Goal: Task Accomplishment & Management: Manage account settings

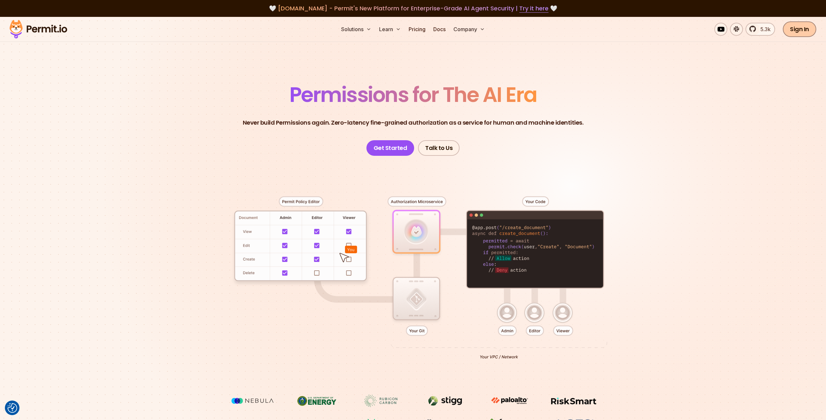
click at [800, 30] on link "Sign In" at bounding box center [798, 29] width 33 height 16
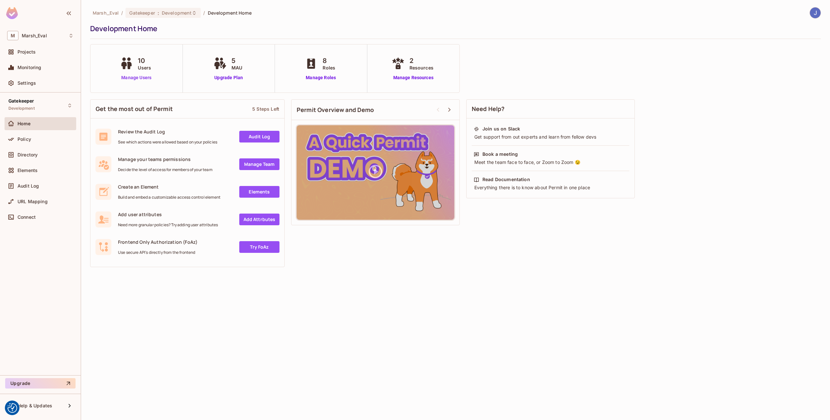
click at [145, 78] on link "Manage Users" at bounding box center [136, 77] width 36 height 7
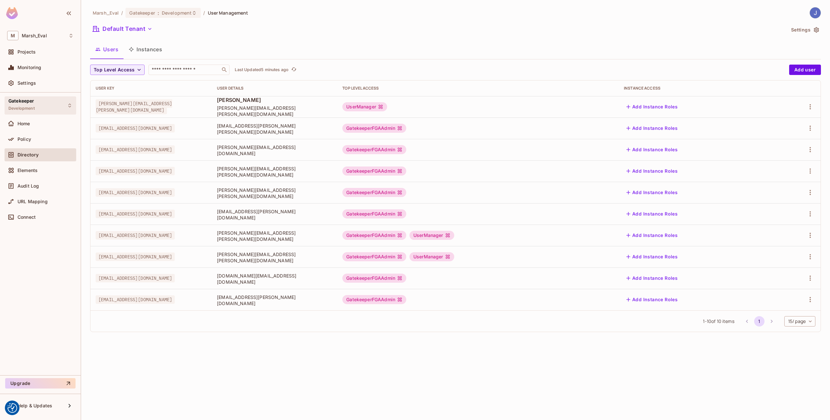
click at [34, 106] on span "Development" at bounding box center [21, 108] width 26 height 5
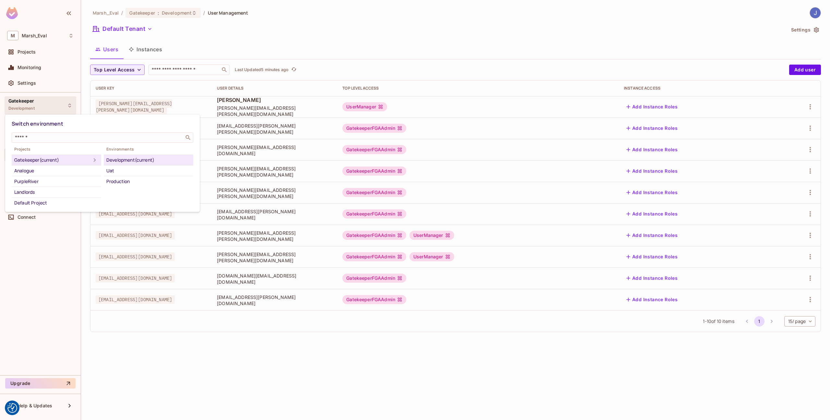
click at [136, 88] on div at bounding box center [415, 210] width 830 height 420
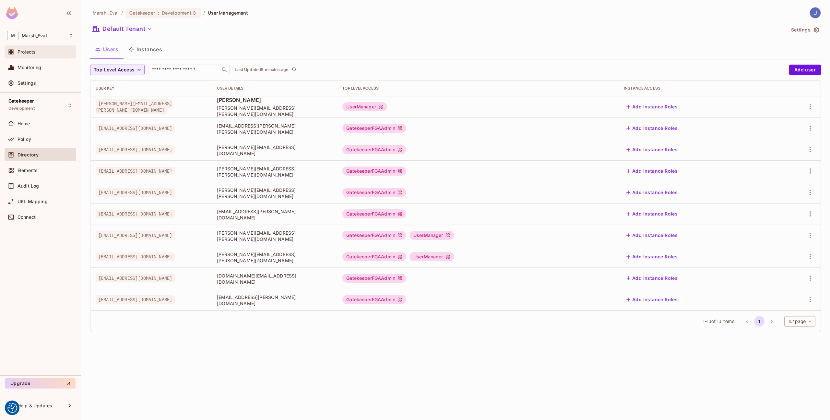
click at [39, 50] on div "Projects" at bounding box center [46, 51] width 56 height 5
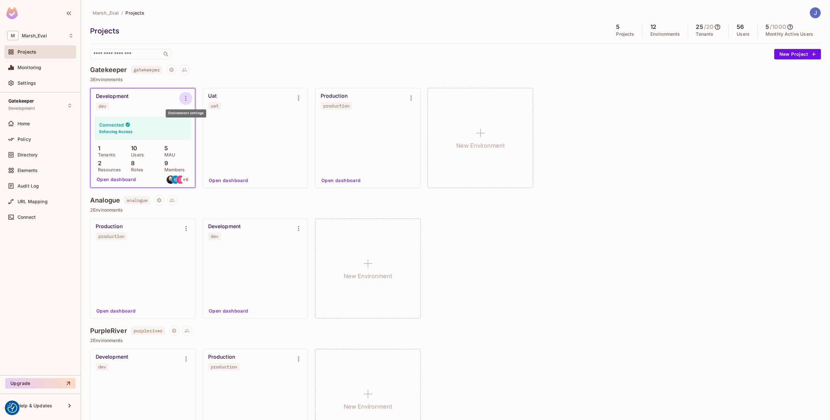
click at [188, 99] on icon "Environment settings" at bounding box center [186, 98] width 8 height 8
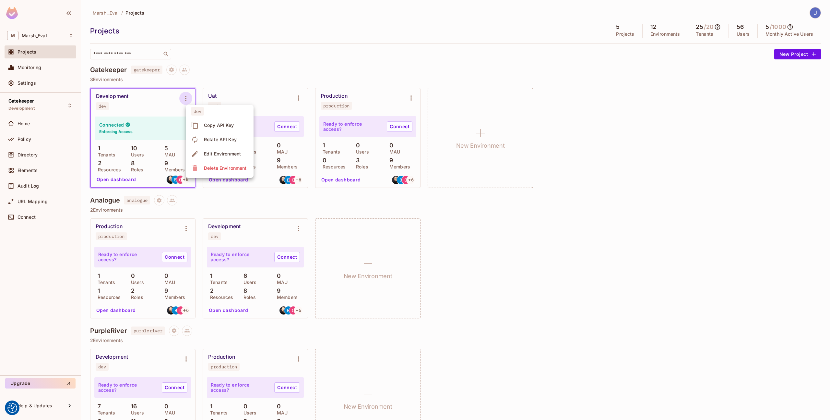
click at [209, 125] on div "Copy API Key" at bounding box center [219, 125] width 30 height 6
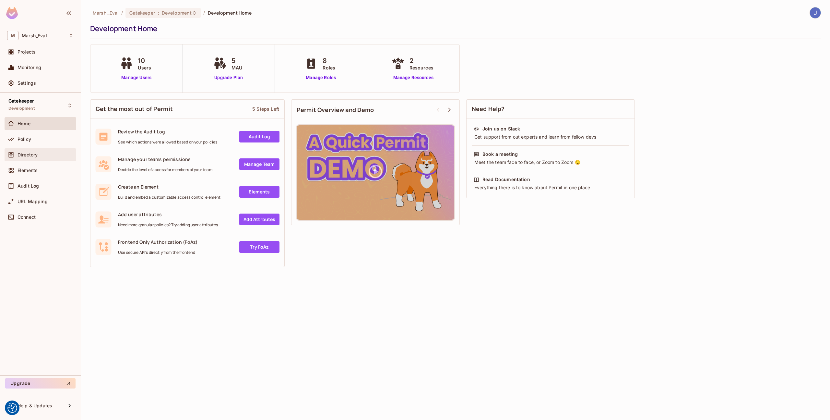
click at [43, 156] on div "Directory" at bounding box center [46, 154] width 56 height 5
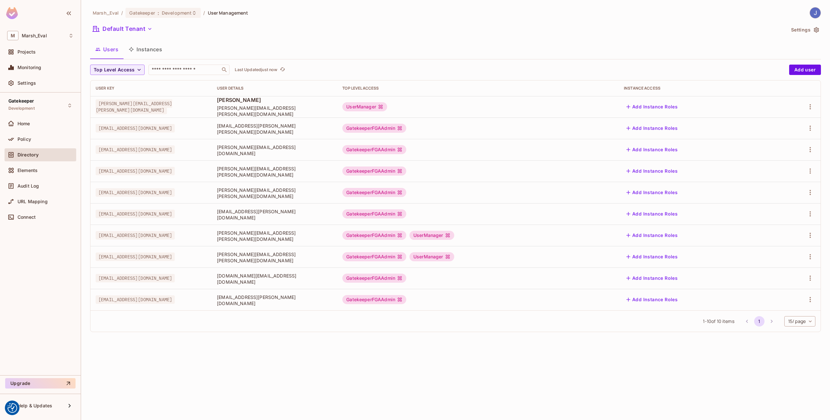
click at [820, 236] on td at bounding box center [797, 234] width 48 height 21
click at [807, 236] on icon "button" at bounding box center [811, 235] width 8 height 8
click at [786, 259] on li "Edit Attributes" at bounding box center [782, 264] width 57 height 14
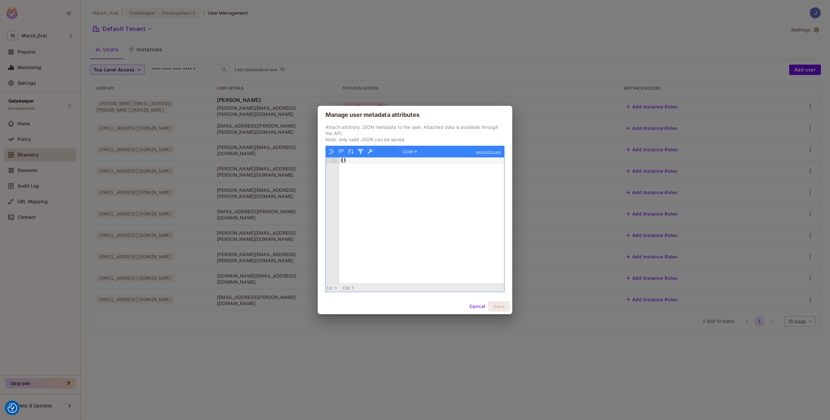
click at [380, 170] on div "{ }" at bounding box center [422, 226] width 165 height 138
click at [493, 304] on button "Save" at bounding box center [499, 306] width 22 height 10
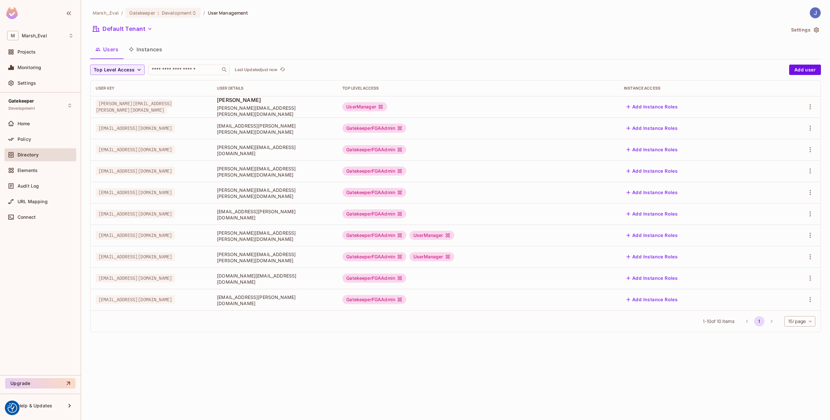
click at [826, 30] on div "Marsh_Eval / Gatekeeper : Development / User Management Default Tenant Settings…" at bounding box center [455, 210] width 749 height 420
click at [812, 28] on button "Settings" at bounding box center [805, 30] width 32 height 10
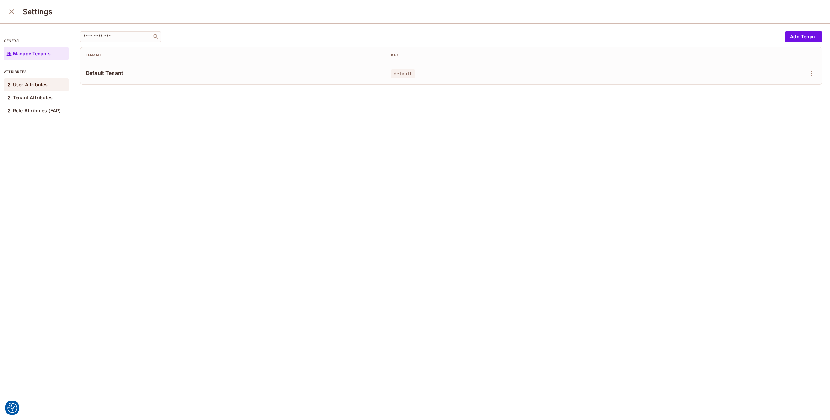
click at [39, 90] on div "User Attributes" at bounding box center [36, 84] width 65 height 13
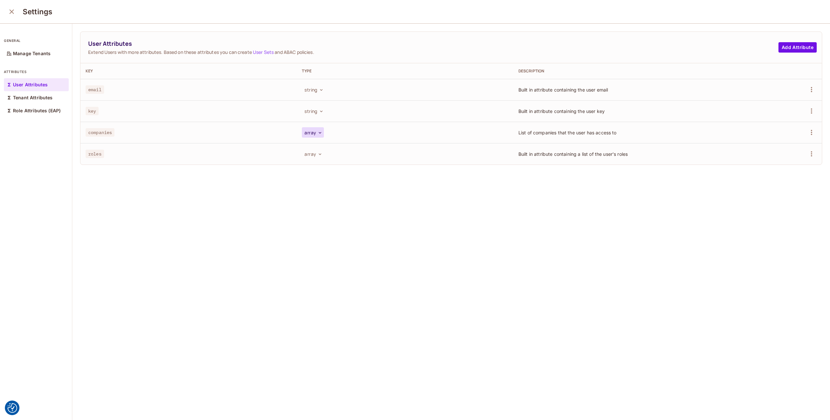
click at [309, 136] on button "array" at bounding box center [313, 132] width 22 height 10
click at [407, 189] on div at bounding box center [415, 210] width 830 height 420
click at [801, 139] on td at bounding box center [776, 132] width 92 height 21
click at [807, 136] on button "button" at bounding box center [812, 132] width 10 height 10
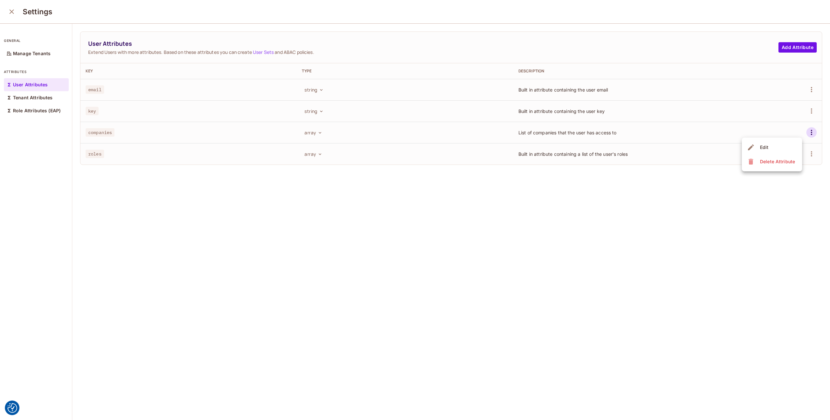
click at [785, 147] on li "Edit" at bounding box center [772, 147] width 60 height 14
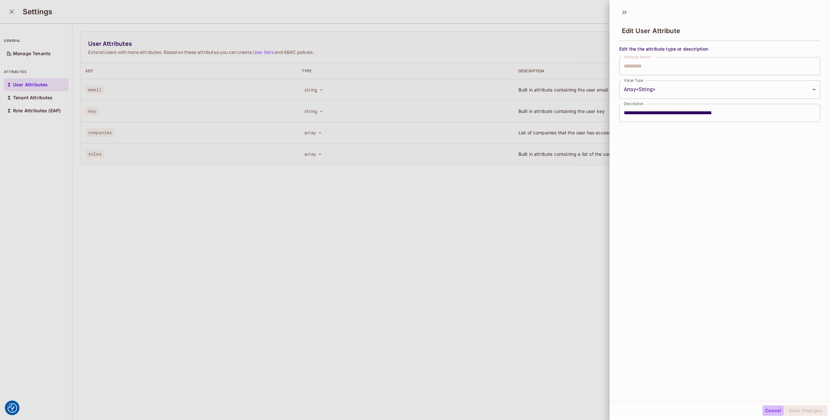
click at [764, 411] on button "Cancel" at bounding box center [773, 410] width 21 height 10
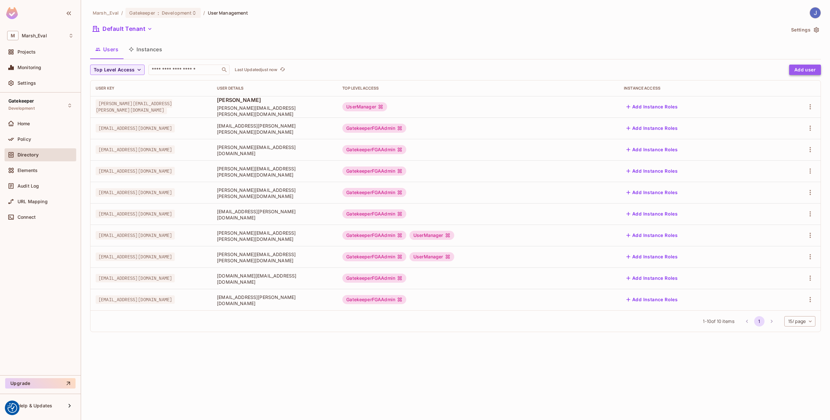
click at [801, 72] on button "Add user" at bounding box center [806, 70] width 32 height 10
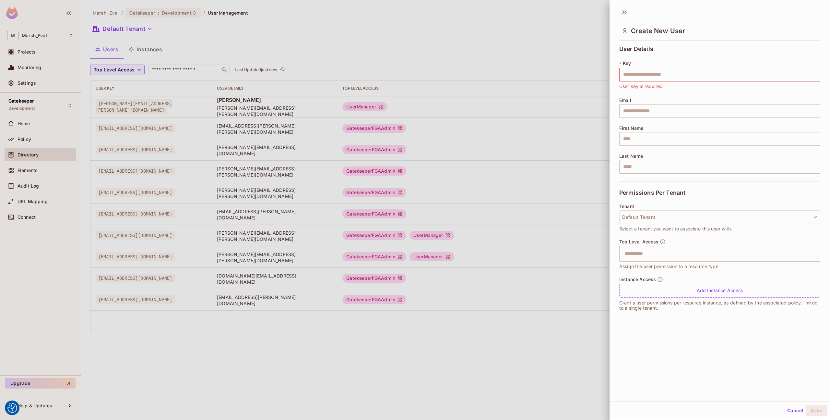
click at [631, 26] on div "Create New User" at bounding box center [720, 30] width 201 height 21
click at [627, 47] on span "User Details" at bounding box center [637, 49] width 34 height 6
click at [648, 218] on button "Default Tenant" at bounding box center [720, 217] width 201 height 14
click at [648, 248] on span "No Tenant" at bounding box center [651, 247] width 52 height 6
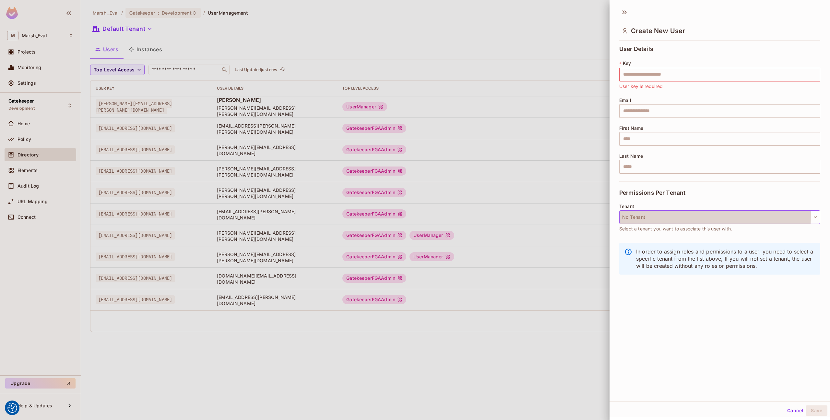
click at [656, 215] on button "No Tenant" at bounding box center [720, 217] width 201 height 14
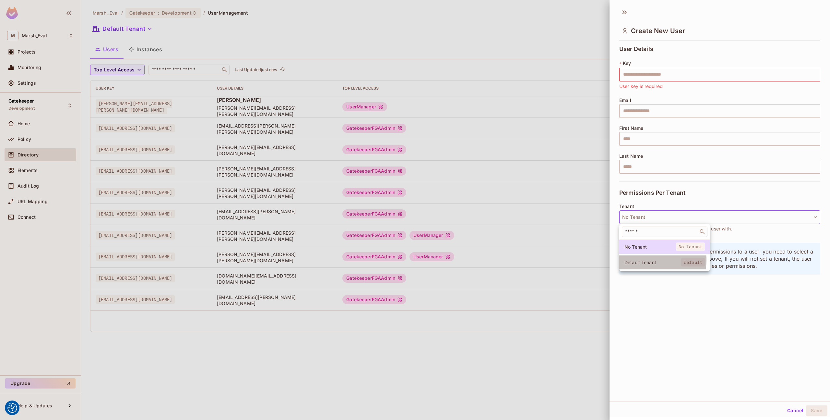
click at [650, 260] on span "Default Tenant" at bounding box center [653, 262] width 57 height 6
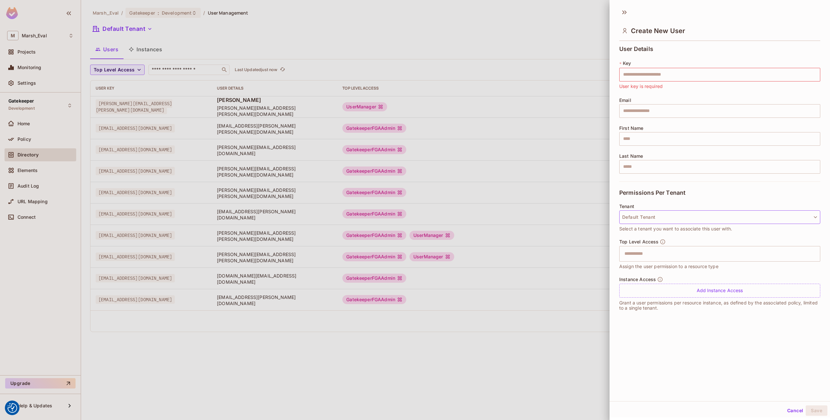
click at [676, 216] on button "Default Tenant" at bounding box center [720, 217] width 201 height 14
click at [676, 216] on div at bounding box center [415, 210] width 830 height 420
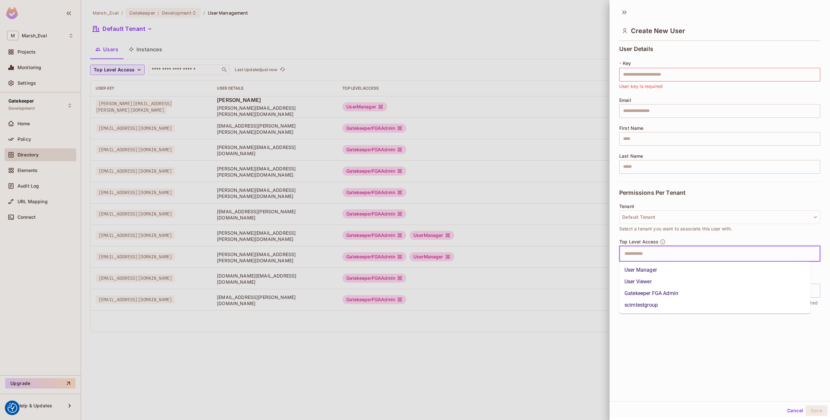
click at [654, 259] on input "text" at bounding box center [714, 253] width 187 height 13
click at [652, 268] on li "User Manager" at bounding box center [715, 270] width 191 height 12
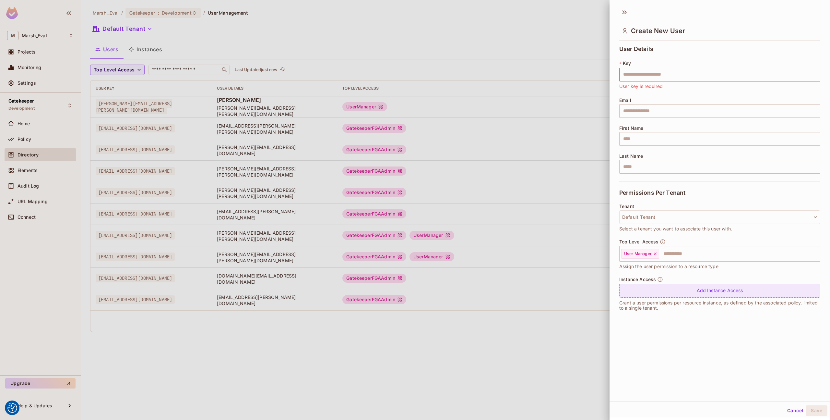
click at [648, 287] on div "Add Instance Access" at bounding box center [720, 291] width 201 height 14
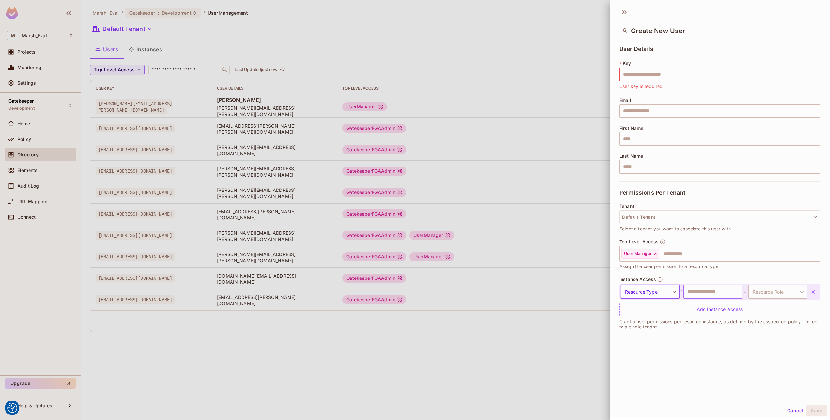
click at [693, 296] on input "text" at bounding box center [713, 292] width 59 height 14
click at [748, 294] on body "We use cookies to enhance your browsing experience, serve personalized ads or c…" at bounding box center [415, 210] width 830 height 420
click at [745, 297] on div at bounding box center [415, 210] width 830 height 420
click at [808, 294] on button "button" at bounding box center [814, 292] width 12 height 12
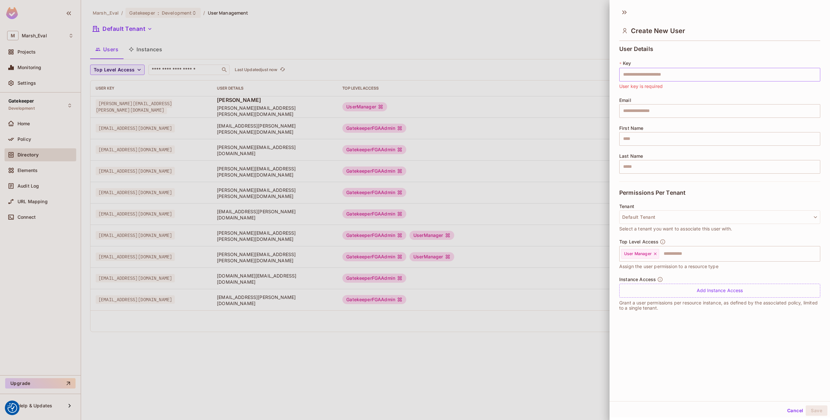
click at [724, 71] on input "text" at bounding box center [720, 75] width 201 height 14
type input "*"
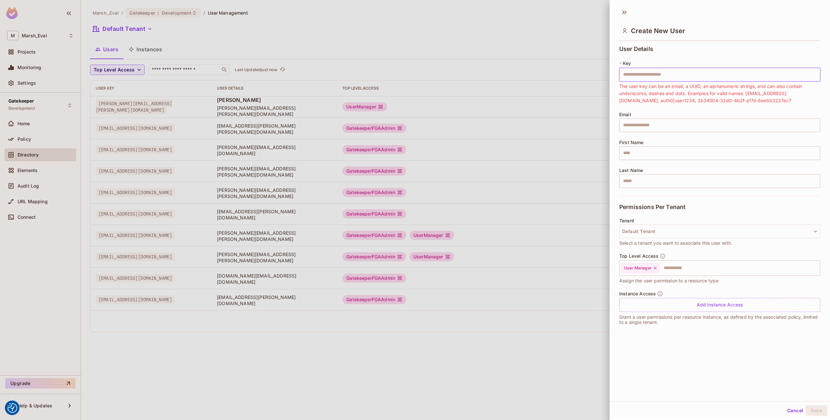
type input "*"
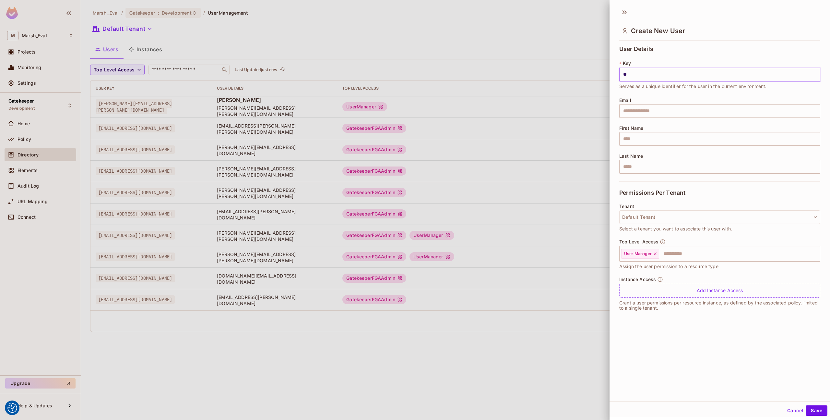
type input "*"
type input "*********"
click at [684, 106] on input "text" at bounding box center [720, 111] width 201 height 14
type input "**********"
click at [677, 139] on input "text" at bounding box center [720, 139] width 201 height 14
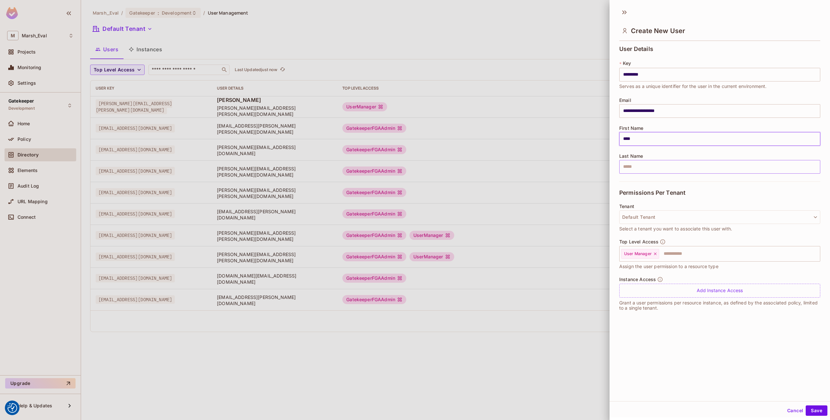
type input "****"
drag, startPoint x: 667, startPoint y: 172, endPoint x: 670, endPoint y: 169, distance: 4.1
click at [666, 172] on input "text" at bounding box center [720, 167] width 201 height 14
type input "****"
click at [807, 409] on button "Save" at bounding box center [817, 410] width 22 height 10
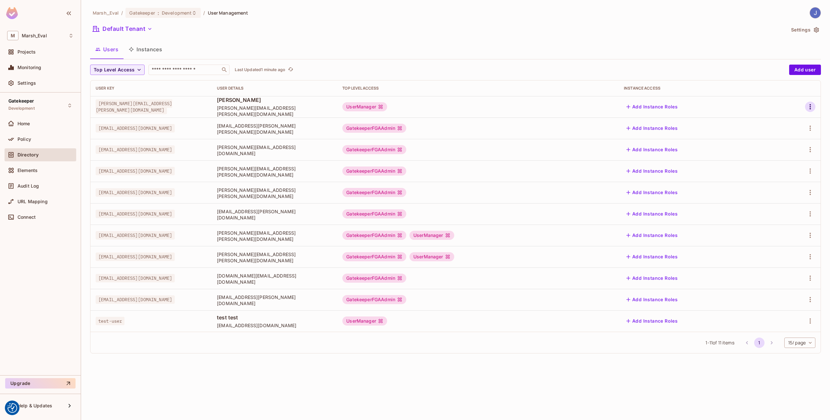
click at [809, 109] on icon "button" at bounding box center [811, 107] width 8 height 8
click at [781, 131] on span "Edit Attributes" at bounding box center [788, 136] width 36 height 10
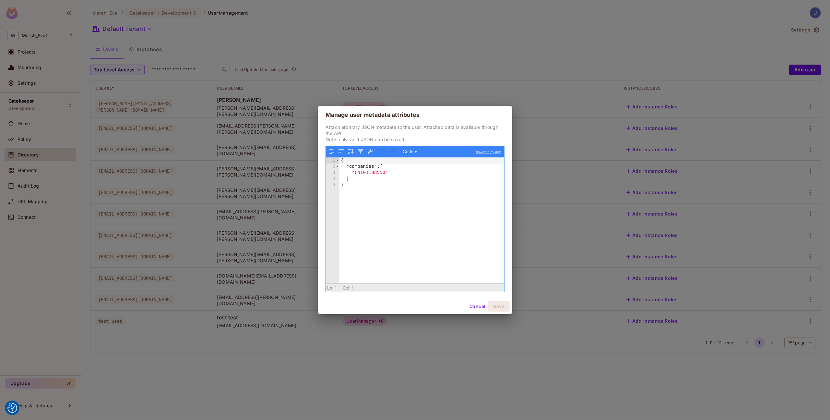
click at [473, 308] on button "Cancel" at bounding box center [477, 306] width 21 height 10
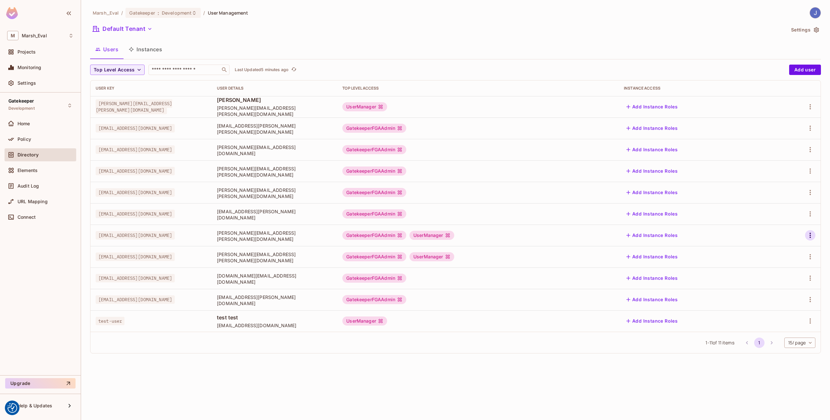
click at [810, 231] on button "button" at bounding box center [811, 235] width 10 height 10
click at [773, 261] on div "Edit Attributes" at bounding box center [788, 264] width 32 height 6
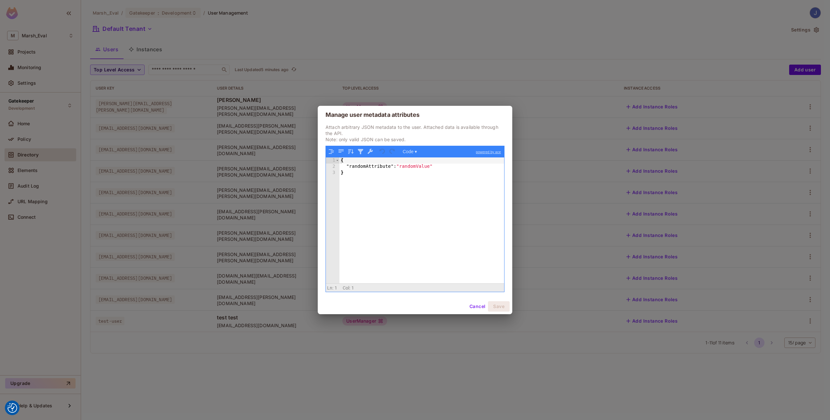
click at [458, 173] on div "{ "randomAttribute" : "randomValue" }" at bounding box center [422, 226] width 165 height 138
click at [454, 169] on div "{ "randomAttribute" : "randomValue" }" at bounding box center [422, 226] width 165 height 138
click at [495, 308] on button "Save" at bounding box center [499, 306] width 22 height 10
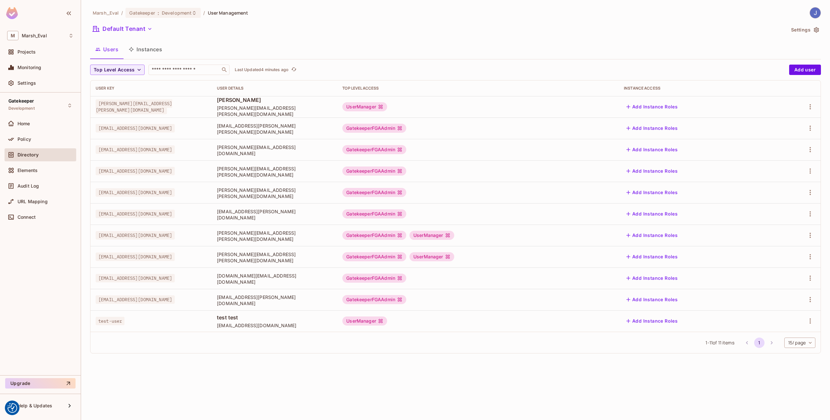
click at [152, 111] on span "[PERSON_NAME][EMAIL_ADDRESS][PERSON_NAME][DOMAIN_NAME]" at bounding box center [134, 106] width 77 height 15
copy span "[PERSON_NAME][EMAIL_ADDRESS][PERSON_NAME][DOMAIN_NAME]"
click at [814, 107] on icon "button" at bounding box center [811, 107] width 8 height 8
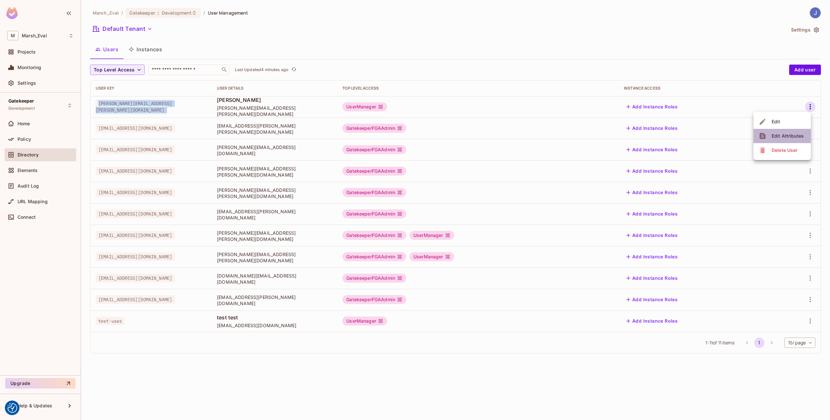
click at [788, 131] on span "Edit Attributes" at bounding box center [788, 136] width 36 height 10
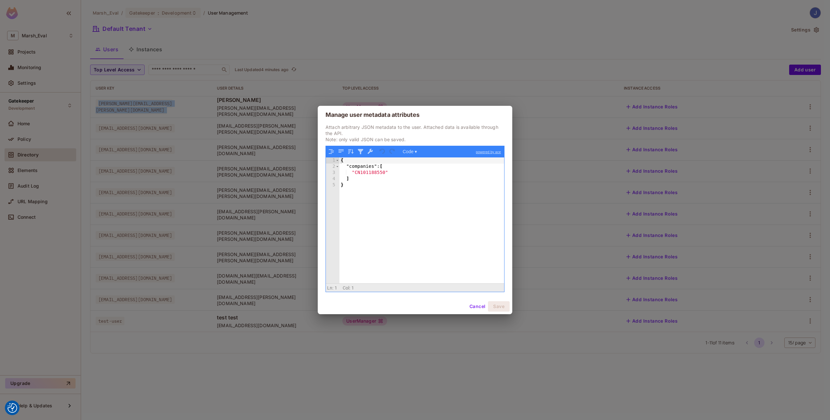
click at [471, 303] on button "Cancel" at bounding box center [477, 306] width 21 height 10
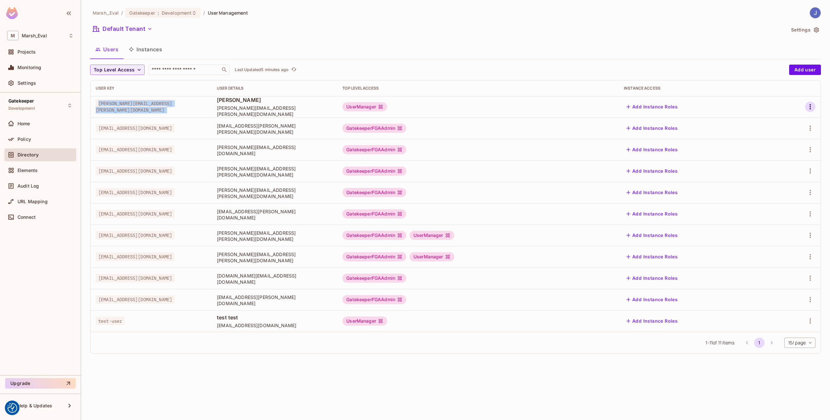
click at [810, 106] on icon "button" at bounding box center [810, 106] width 1 height 5
click at [790, 125] on li "Edit" at bounding box center [782, 122] width 57 height 14
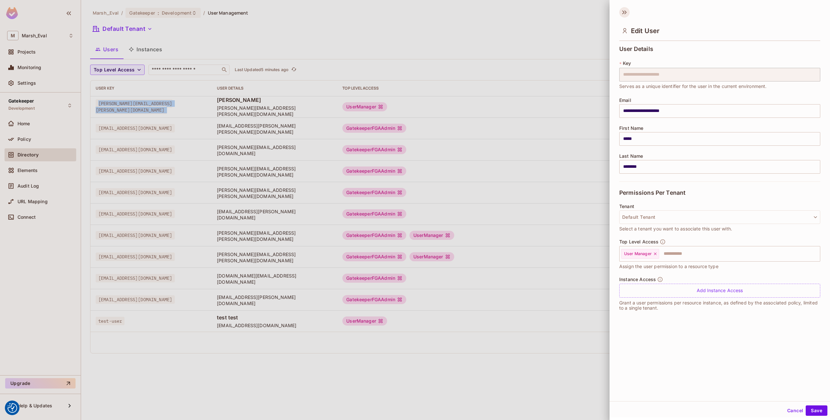
click at [628, 11] on icon at bounding box center [625, 12] width 10 height 10
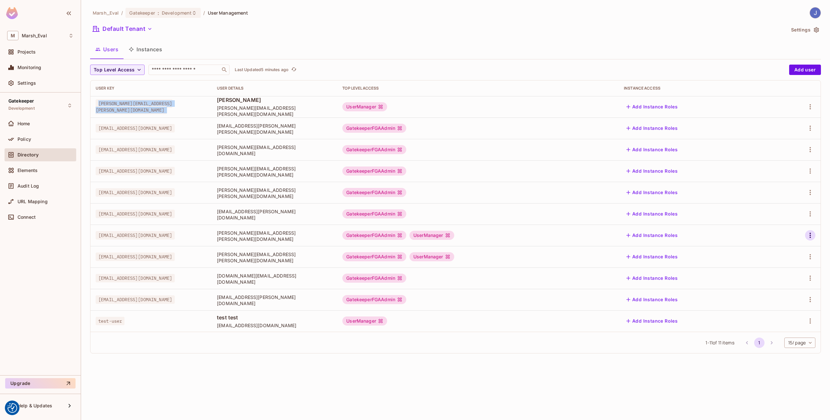
click at [809, 233] on icon "button" at bounding box center [811, 235] width 8 height 8
click at [776, 253] on div "Edit" at bounding box center [776, 250] width 9 height 6
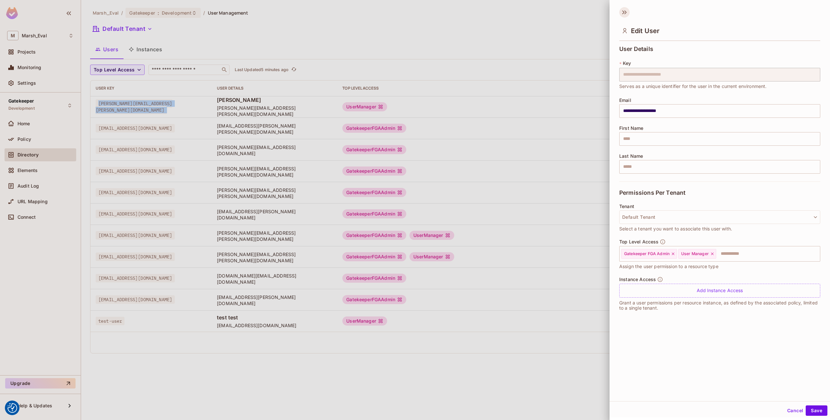
click at [626, 9] on icon at bounding box center [625, 12] width 10 height 10
